Goal: Task Accomplishment & Management: Use online tool/utility

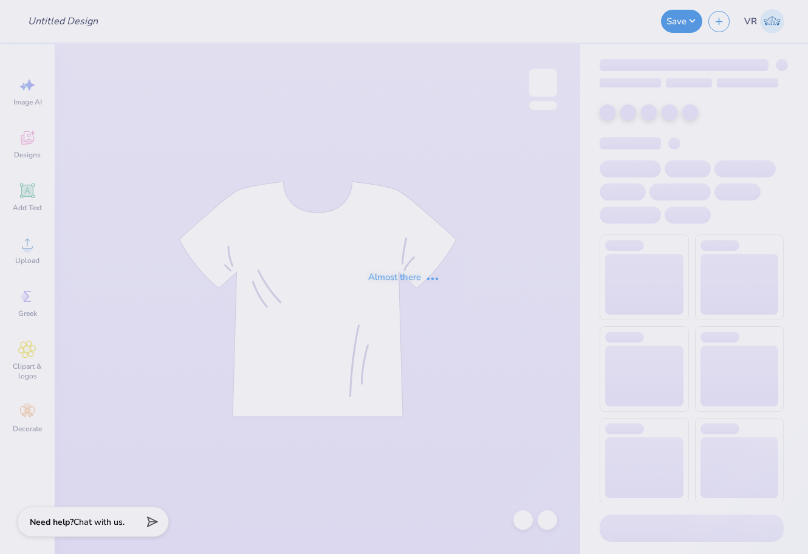
type input "beta hoco"
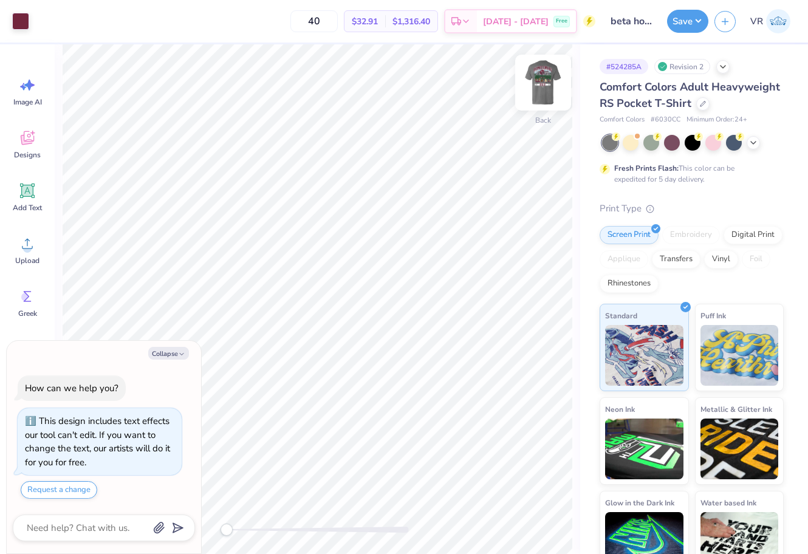
click at [533, 91] on img at bounding box center [543, 82] width 49 height 49
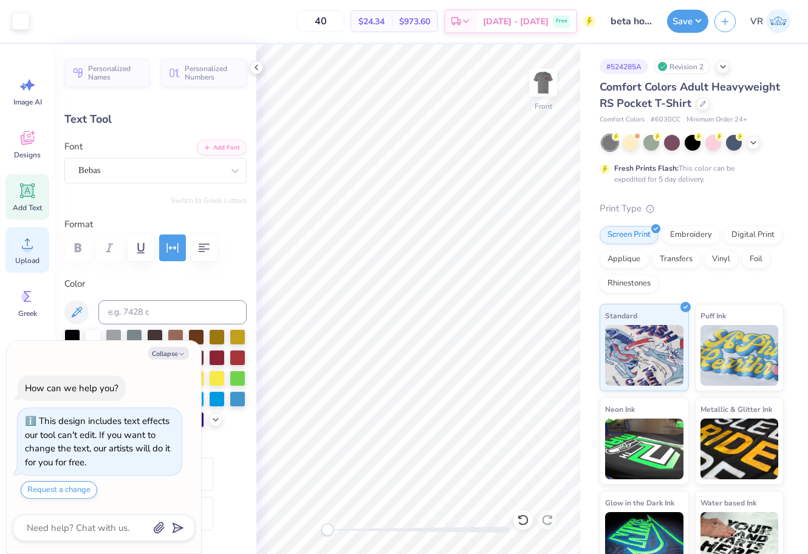
click at [13, 246] on div "Upload" at bounding box center [27, 250] width 44 height 46
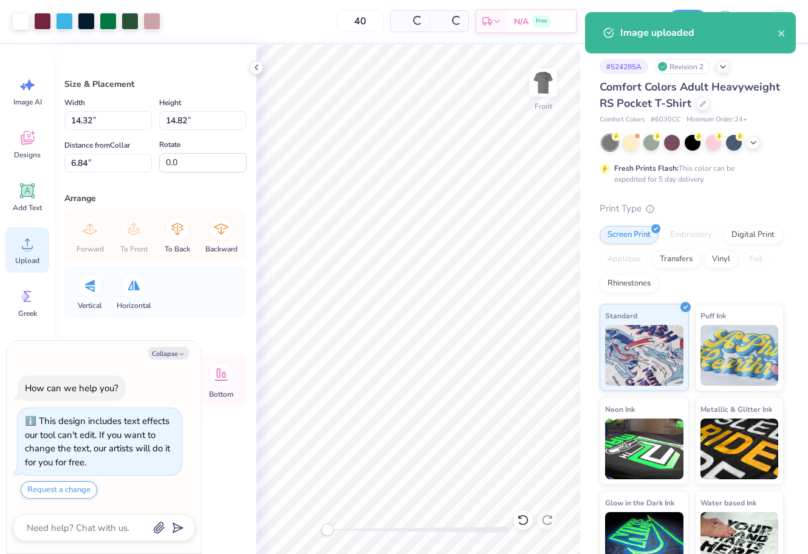
type textarea "x"
click at [111, 159] on input "6.84" at bounding box center [107, 163] width 87 height 19
type input "3"
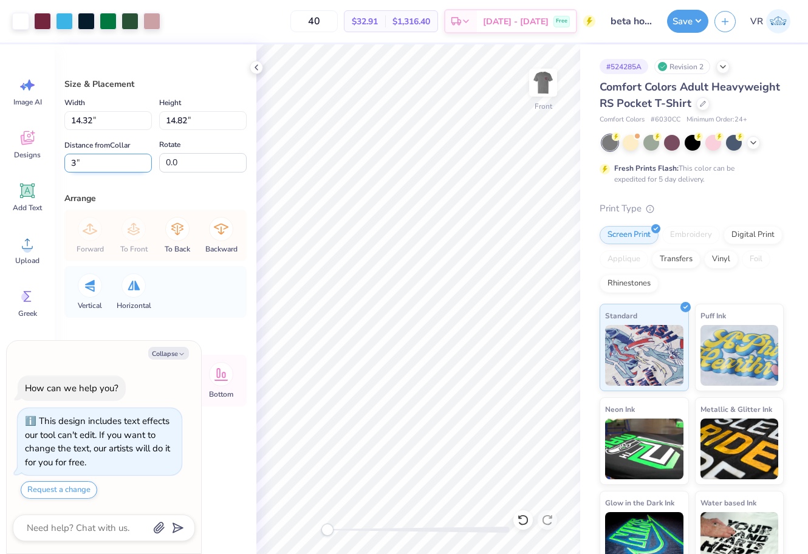
type textarea "x"
click at [103, 121] on input "14.32" at bounding box center [107, 120] width 87 height 19
type input "125"
type textarea "x"
type input "12.42"
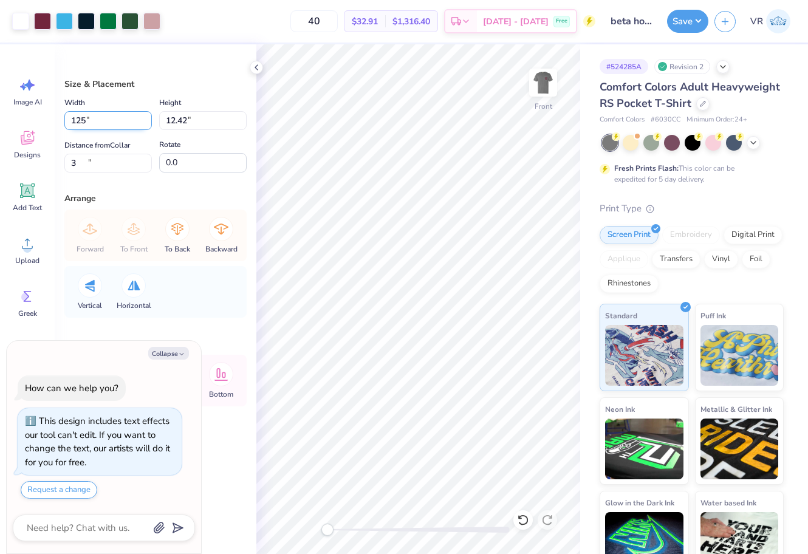
type input "4.20"
type input "12.5"
type textarea "x"
type input "12.50"
type input "12.94"
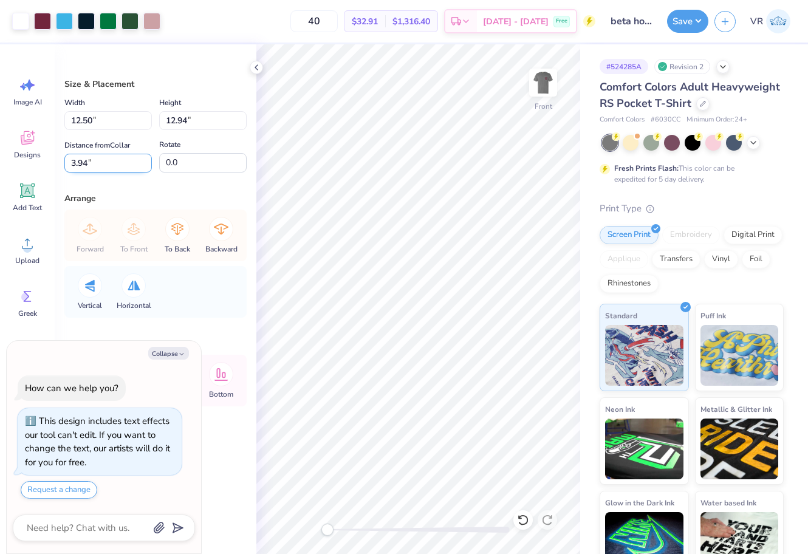
click at [107, 165] on input "3.94" at bounding box center [107, 163] width 87 height 19
type input "3"
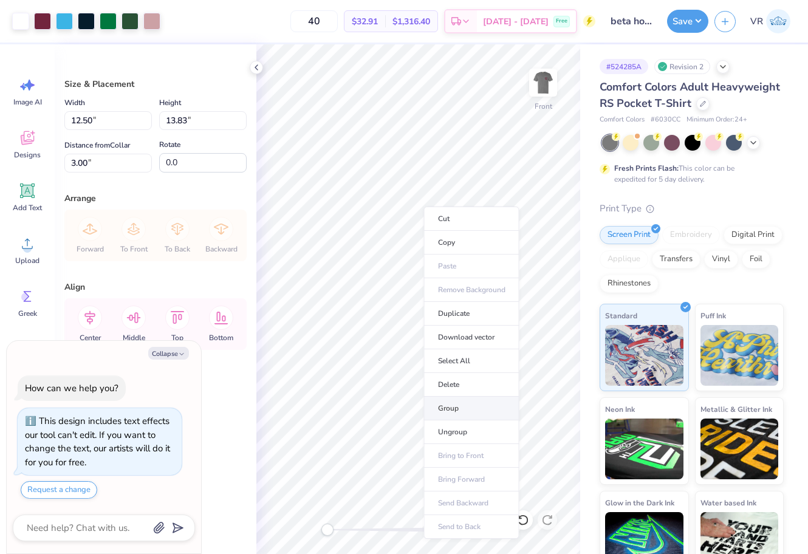
click at [452, 407] on li "Group" at bounding box center [471, 409] width 95 height 24
click at [191, 30] on div "40 $32.91 Per Item $1,316.40 Total Est. Delivery [DATE] - [DATE] Free" at bounding box center [380, 21] width 429 height 43
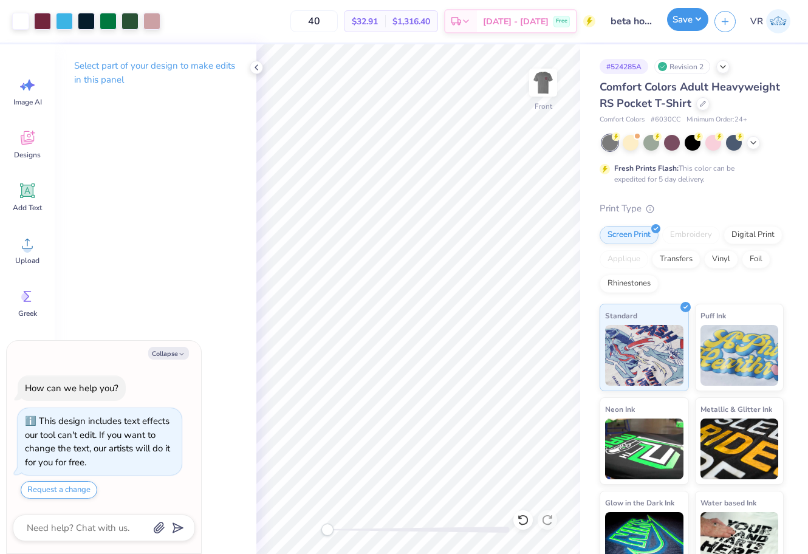
click at [681, 22] on button "Save" at bounding box center [687, 19] width 41 height 23
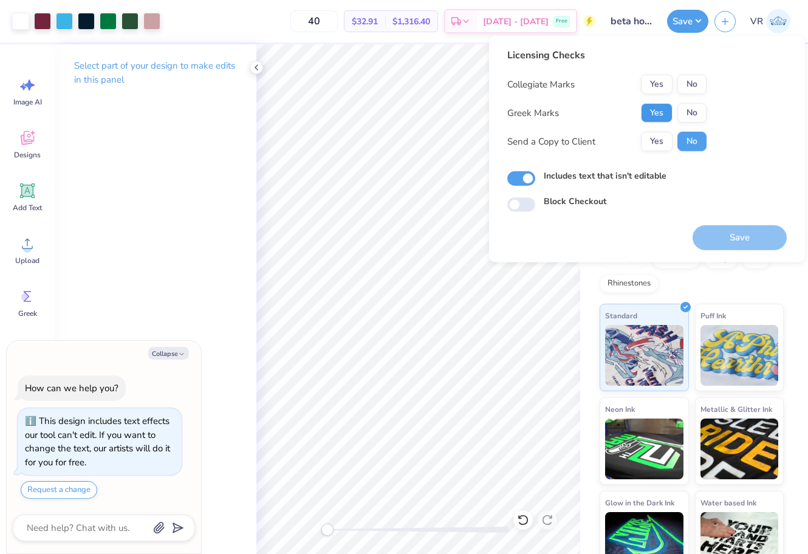
click at [656, 111] on button "Yes" at bounding box center [657, 112] width 32 height 19
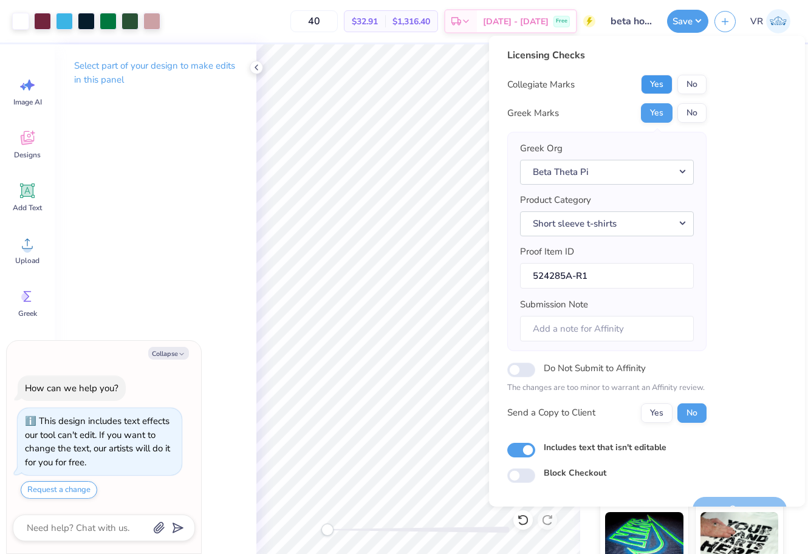
click at [653, 82] on button "Yes" at bounding box center [657, 84] width 32 height 19
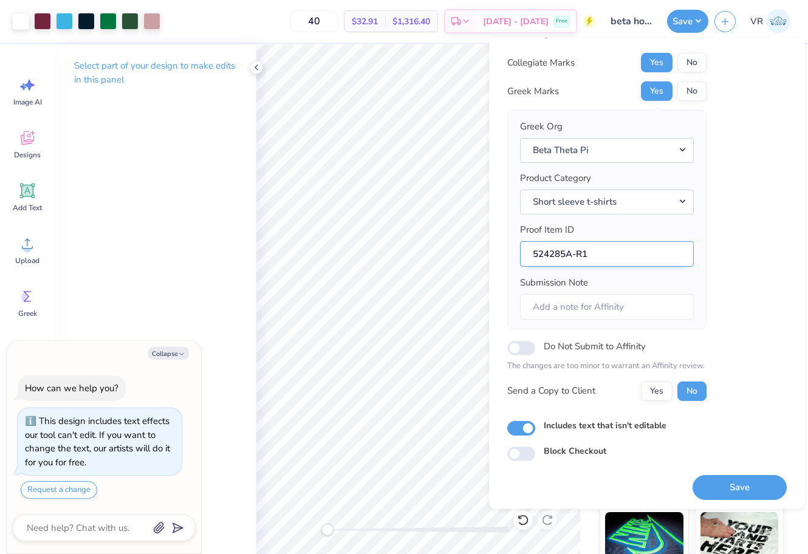
scroll to position [27, 0]
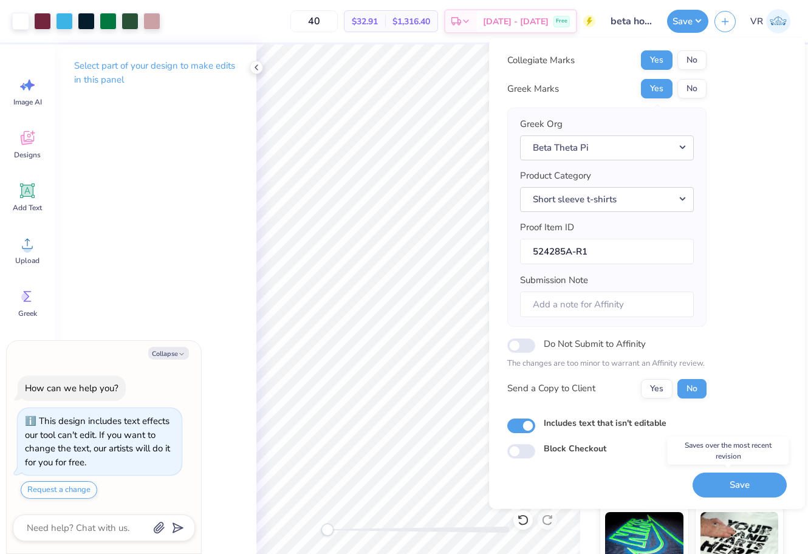
click at [745, 488] on button "Save" at bounding box center [739, 484] width 94 height 25
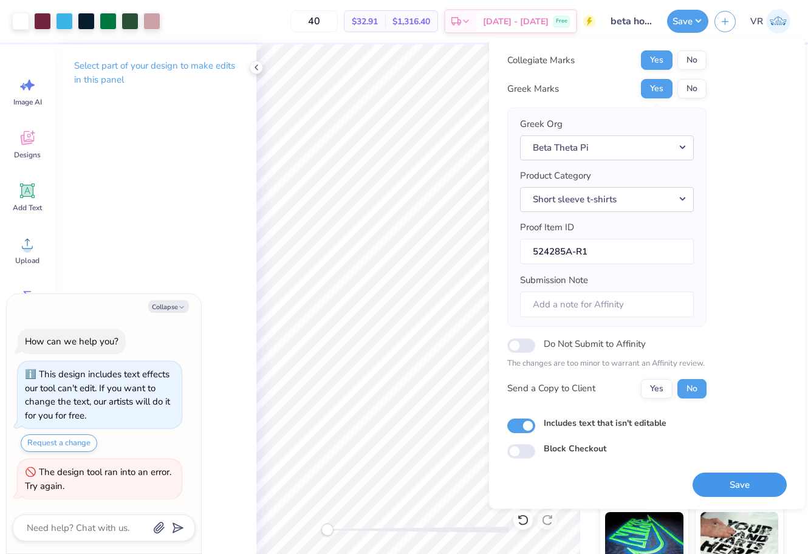
click at [693, 490] on button "Save" at bounding box center [739, 484] width 94 height 25
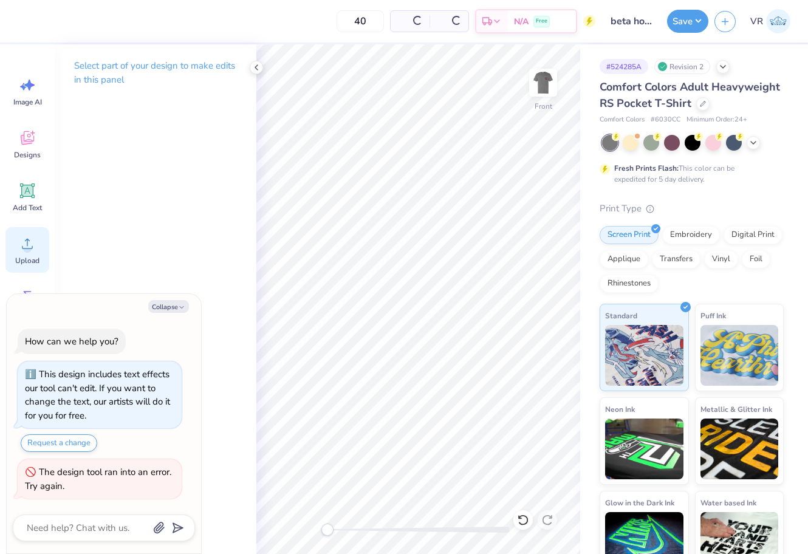
click at [36, 247] on div "Upload" at bounding box center [27, 250] width 44 height 46
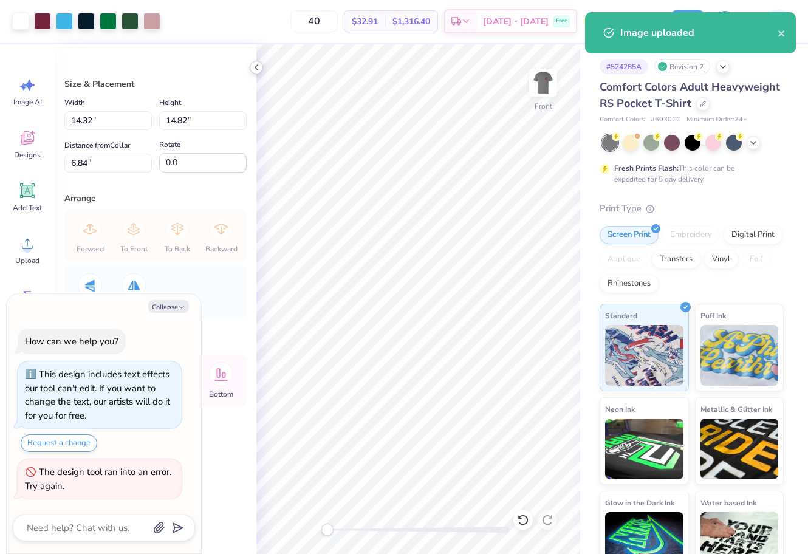
click at [256, 66] on icon at bounding box center [256, 68] width 10 height 10
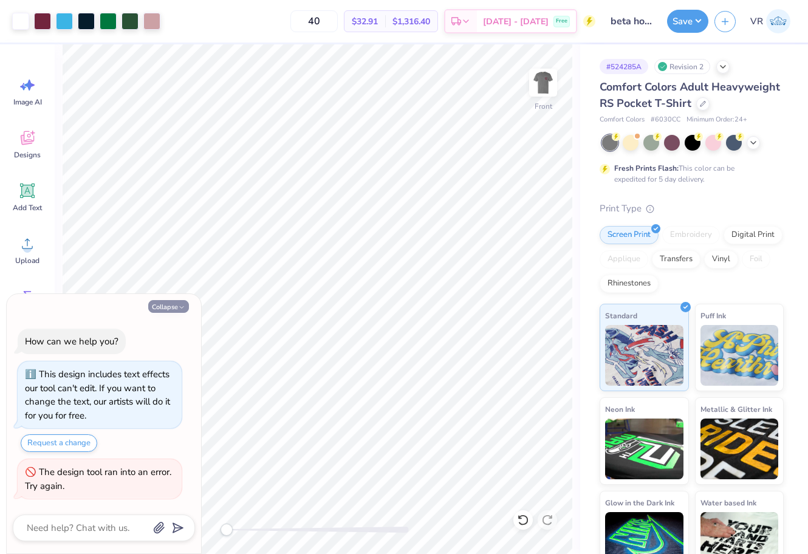
click at [155, 305] on button "Collapse" at bounding box center [168, 306] width 41 height 13
type textarea "x"
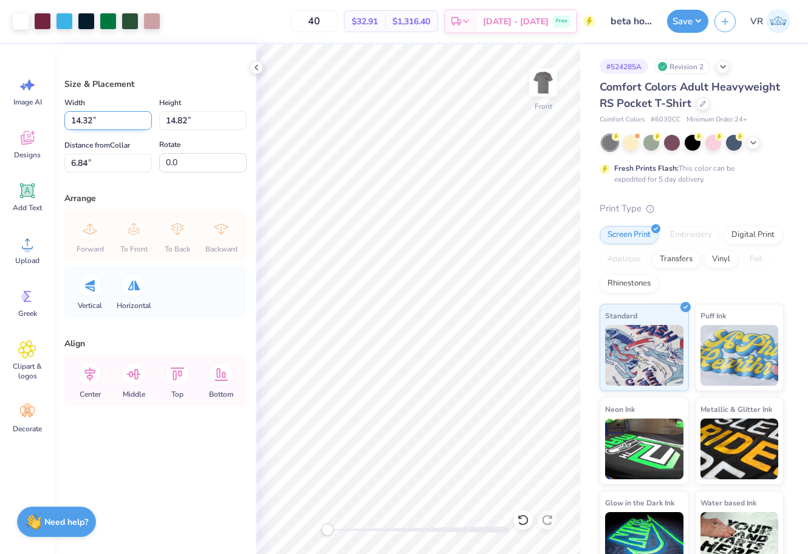
click at [117, 115] on input "14.32" at bounding box center [107, 120] width 87 height 19
type input "12.50"
type input "12.94"
click at [111, 164] on input "7.78" at bounding box center [107, 163] width 87 height 19
type input "3"
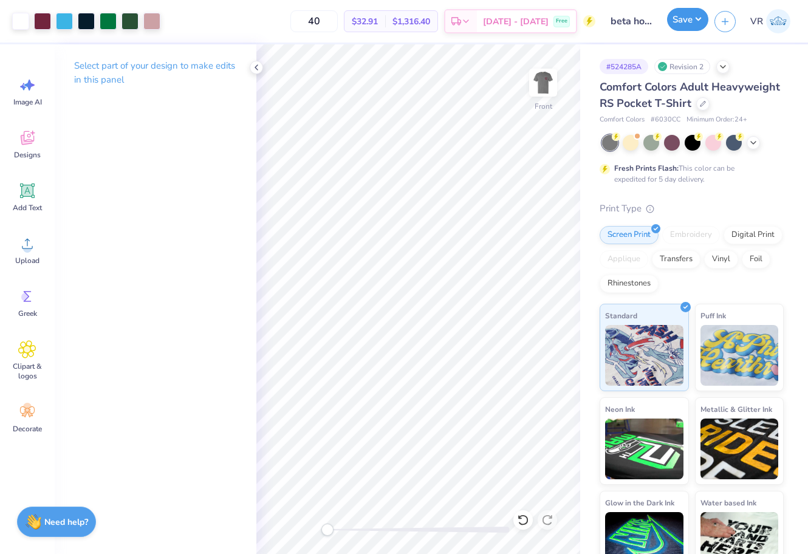
click at [672, 22] on button "Save" at bounding box center [687, 19] width 41 height 23
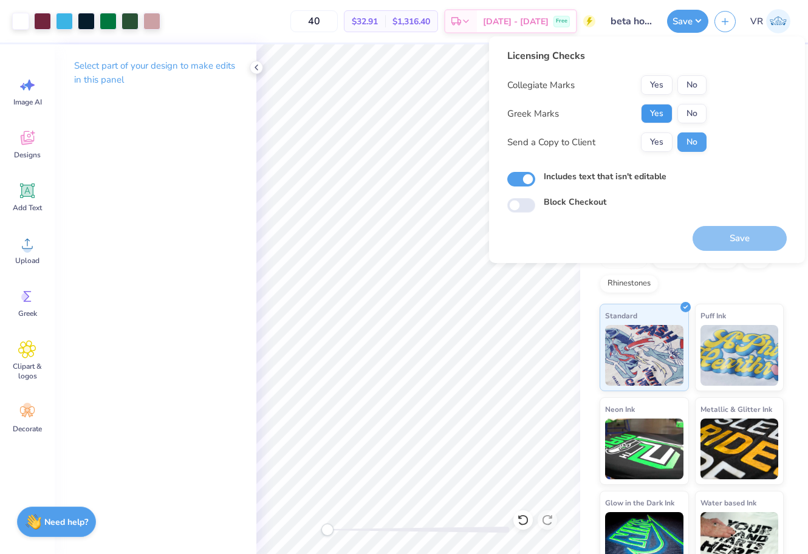
click at [648, 111] on button "Yes" at bounding box center [657, 113] width 32 height 19
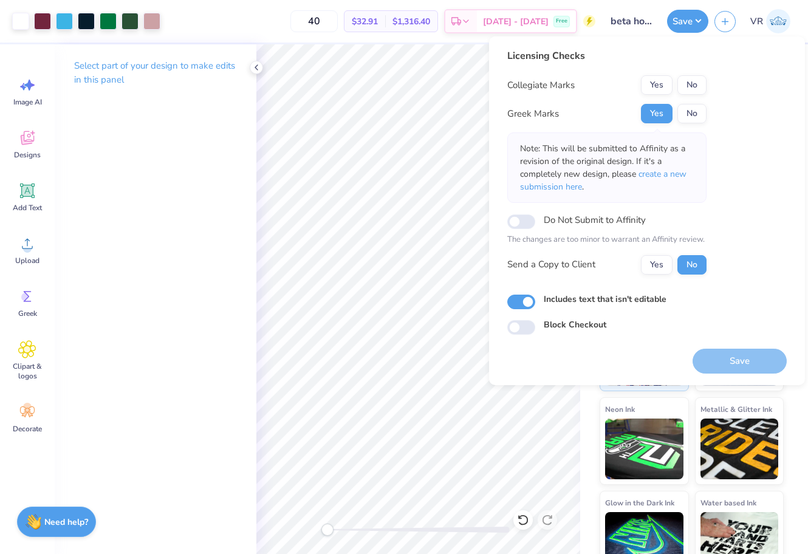
click at [653, 89] on button "Yes" at bounding box center [657, 84] width 32 height 19
click at [735, 362] on button "Save" at bounding box center [739, 361] width 94 height 25
